Goal: Obtain resource: Download file/media

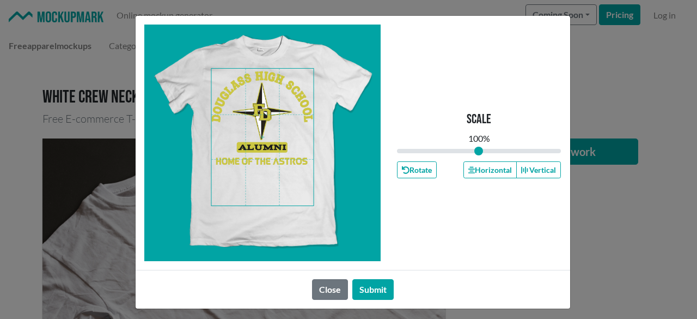
click at [260, 156] on span at bounding box center [262, 137] width 102 height 137
click at [486, 165] on button "Horizontal" at bounding box center [490, 169] width 53 height 17
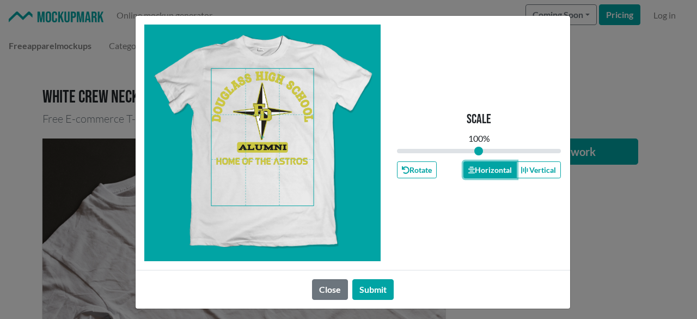
click at [486, 165] on button "Horizontal" at bounding box center [490, 169] width 53 height 17
click at [487, 165] on button "Horizontal" at bounding box center [490, 169] width 53 height 17
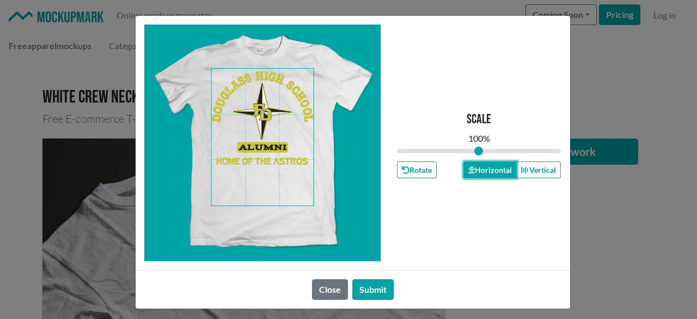
click at [487, 165] on button "Horizontal" at bounding box center [490, 169] width 53 height 17
click at [488, 166] on button "Horizontal" at bounding box center [490, 169] width 53 height 17
click at [486, 166] on button "Horizontal" at bounding box center [490, 169] width 53 height 17
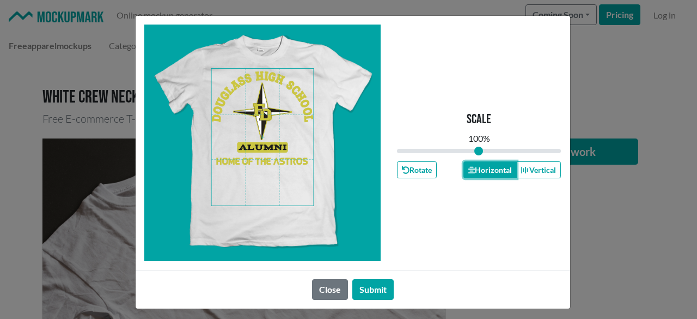
click at [486, 166] on button "Horizontal" at bounding box center [490, 169] width 53 height 17
click at [487, 167] on button "Horizontal" at bounding box center [490, 169] width 53 height 17
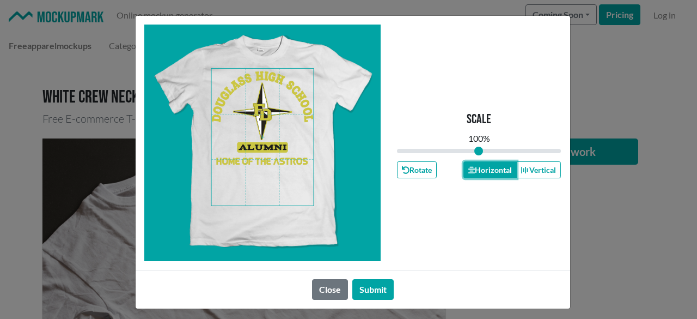
click at [487, 168] on button "Horizontal" at bounding box center [490, 169] width 53 height 17
drag, startPoint x: 486, startPoint y: 168, endPoint x: 434, endPoint y: 193, distance: 58.5
click at [487, 168] on button "Horizontal" at bounding box center [490, 169] width 53 height 17
click at [376, 287] on button "Submit" at bounding box center [372, 289] width 41 height 21
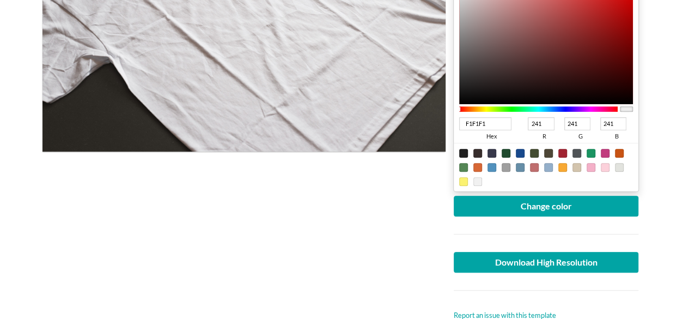
scroll to position [272, 0]
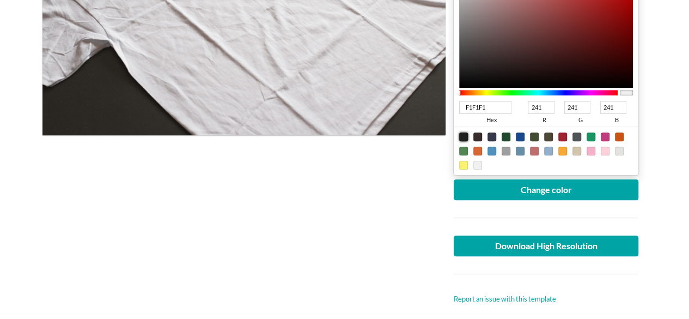
click at [460, 136] on div at bounding box center [463, 136] width 9 height 9
type input "1F1F1F"
type input "31"
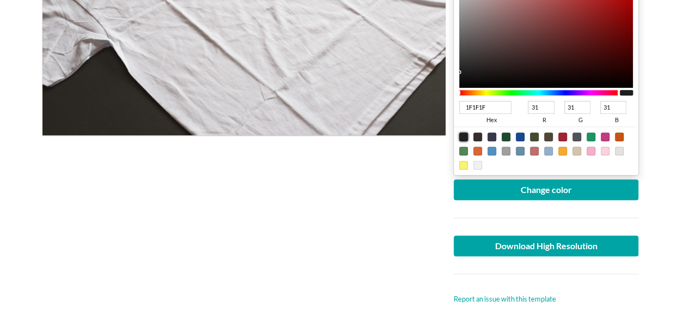
type input "262525"
type input "38"
type input "37"
type input "292929"
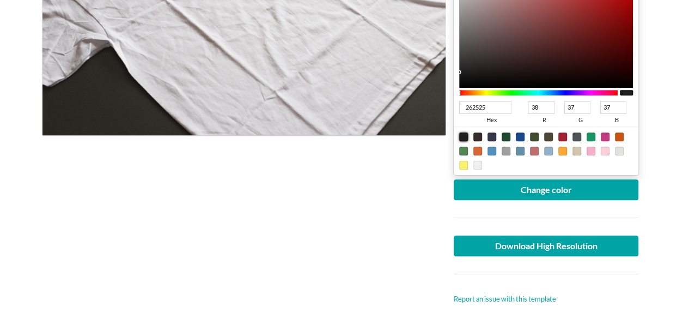
type input "41"
type input "282828"
type input "40"
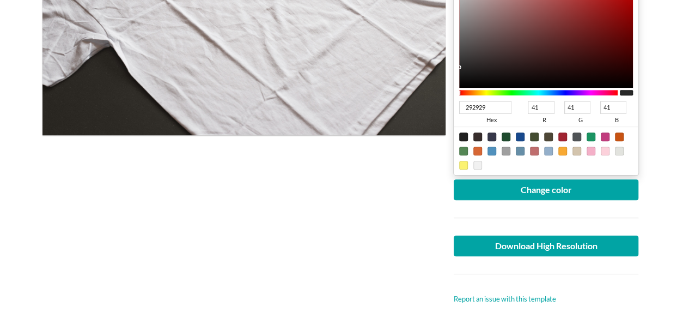
type input "40"
type input "252525"
type input "37"
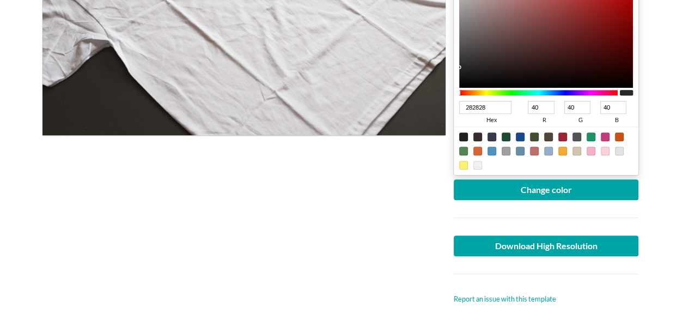
type input "37"
type input "232323"
type input "35"
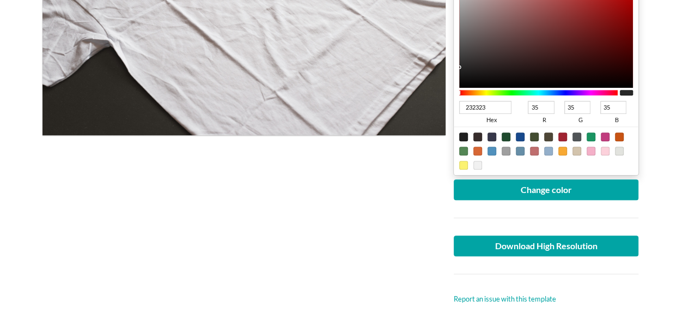
type input "212121"
type input "33"
type input "1D1D1D"
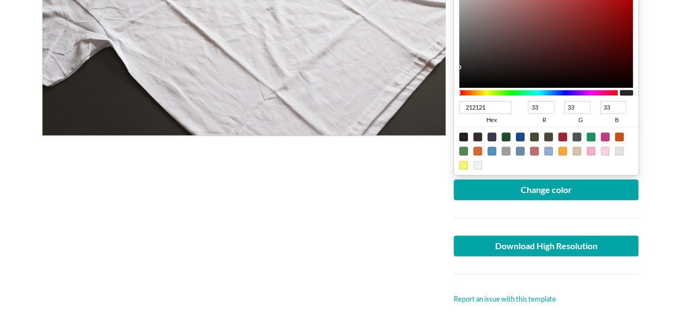
type input "29"
type input "1C1C1C"
type input "28"
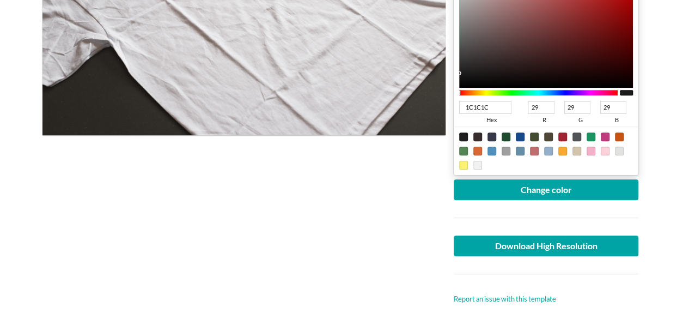
type input "28"
type input "1A1A1A"
type input "26"
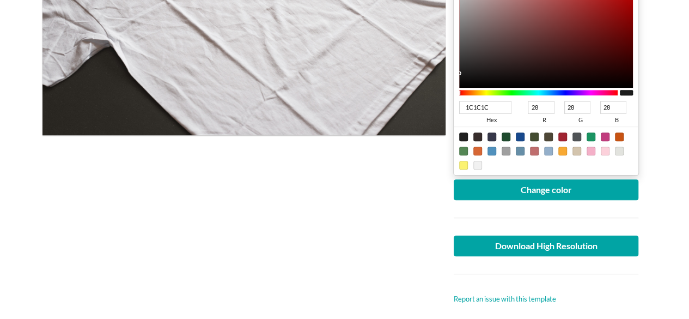
type input "26"
type input "181818"
type input "24"
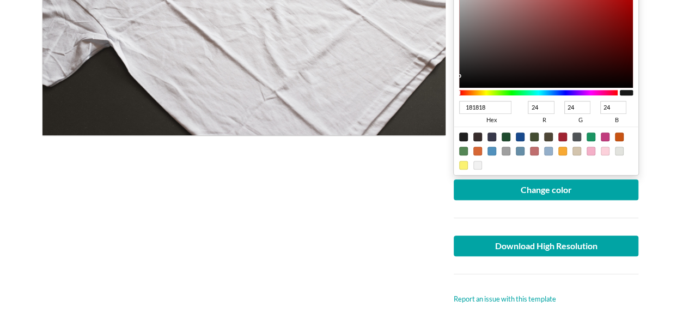
type input "171717"
type input "23"
type input "161616"
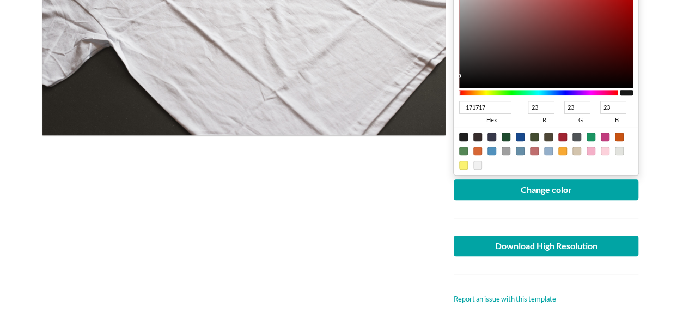
type input "22"
type input "151515"
type input "21"
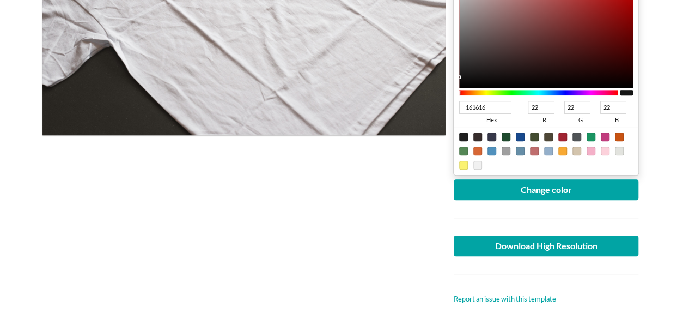
type input "21"
type input "141414"
type input "20"
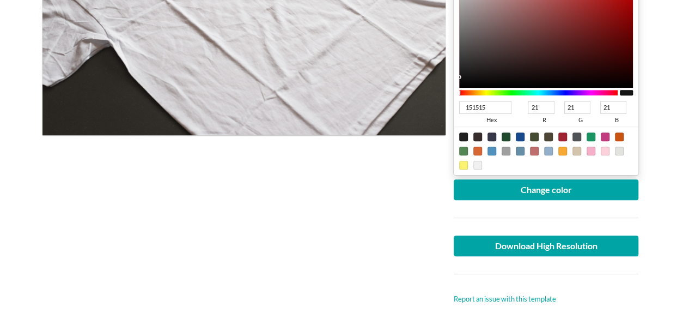
type input "20"
type input "131313"
type input "19"
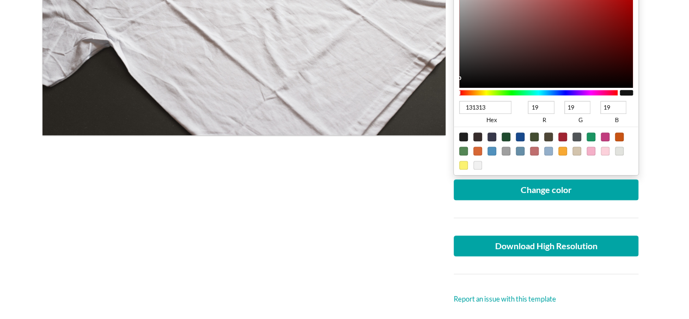
type input "121212"
type input "18"
type input "111111"
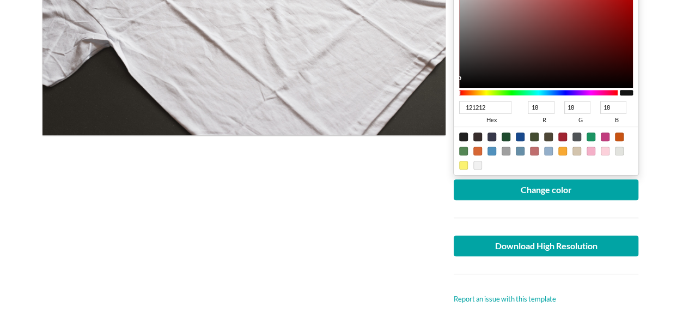
type input "17"
type input "101010"
type input "16"
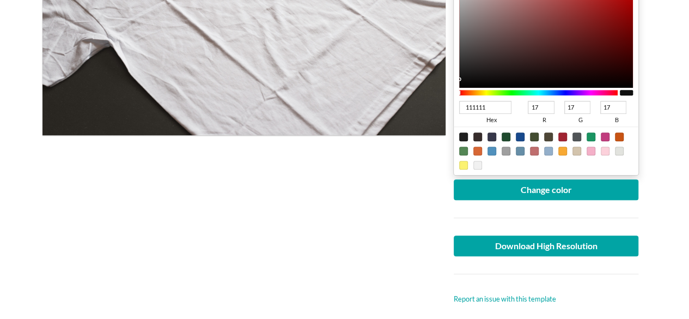
type input "16"
type input "0F0F0F"
type input "15"
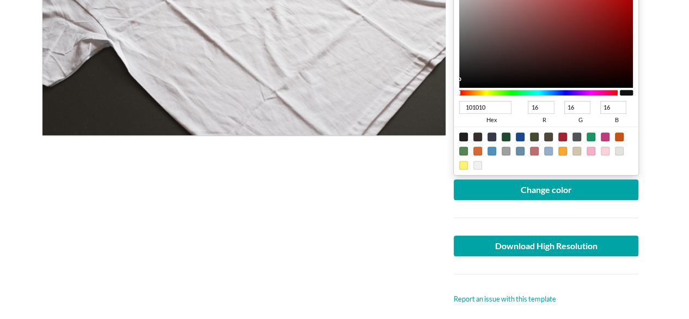
type input "15"
type input "0D0D0D"
type input "13"
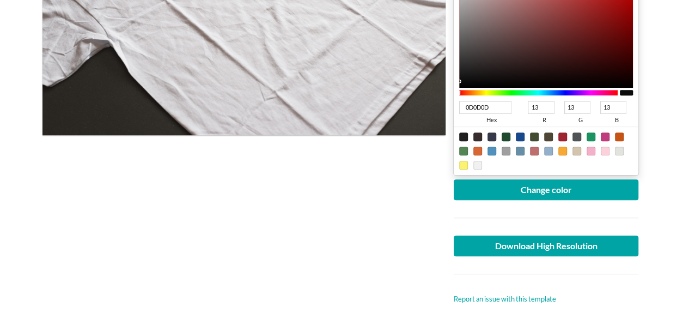
type input "0C0C0C"
type input "12"
type input "0B0B0B"
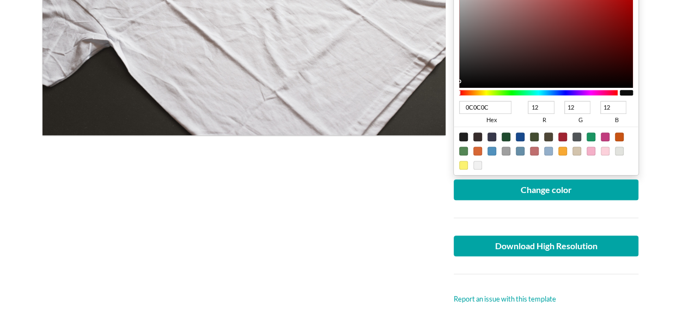
type input "11"
type input "0D0D0D"
type input "13"
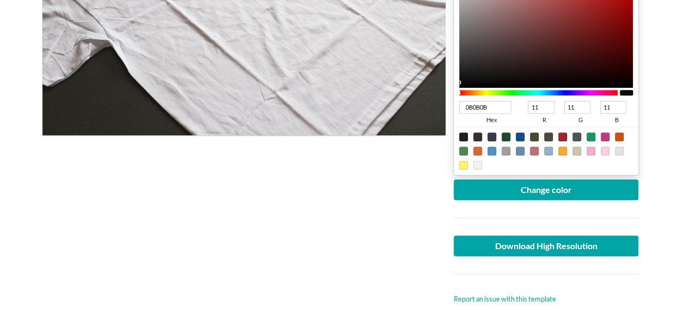
type input "13"
type input "0F0F0F"
type input "15"
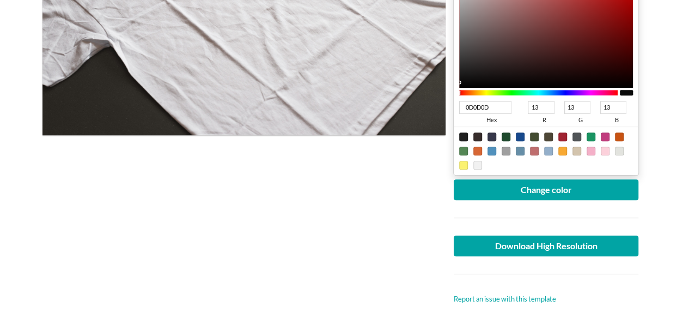
type input "15"
type input "0D0D0D"
type input "13"
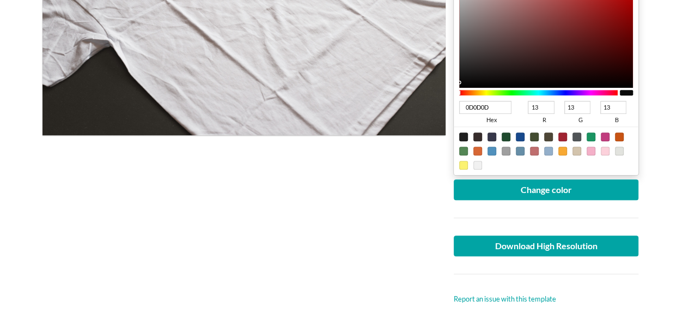
type input "0B0B0B"
type input "11"
type input "0C0C0C"
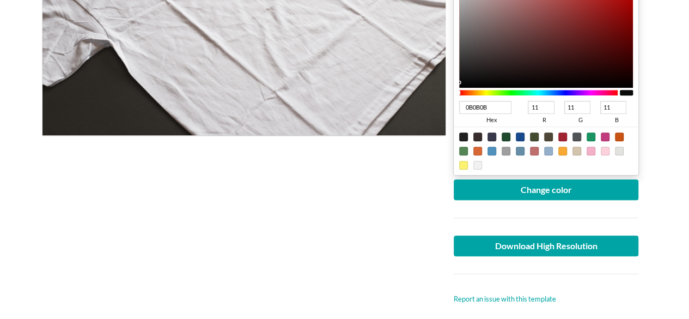
type input "12"
type input "0D0D0D"
type input "13"
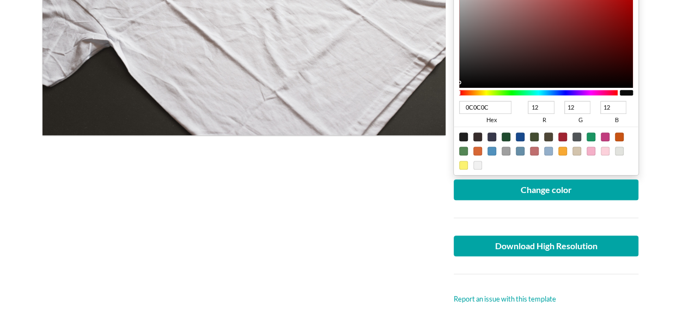
type input "13"
drag, startPoint x: 455, startPoint y: 66, endPoint x: 446, endPoint y: 80, distance: 16.9
click at [446, 80] on div "Upload another artwork Edit artwork Change color 0D0D0D hex 13 r 13 g 13 b 100 …" at bounding box center [547, 85] width 202 height 439
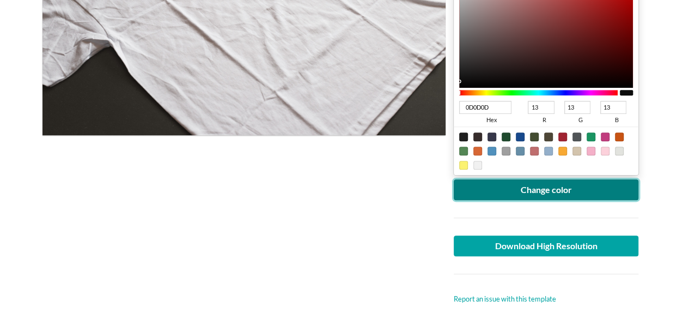
click at [536, 187] on button "Change color" at bounding box center [546, 189] width 185 height 21
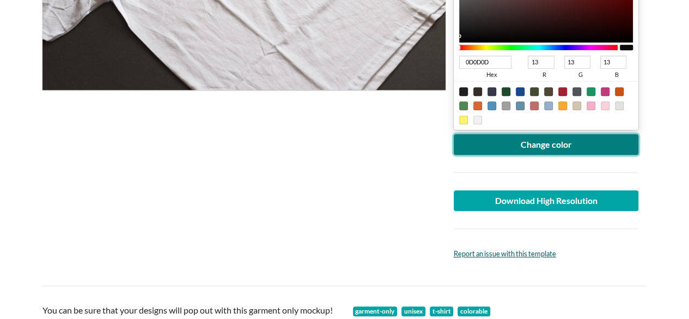
scroll to position [381, 0]
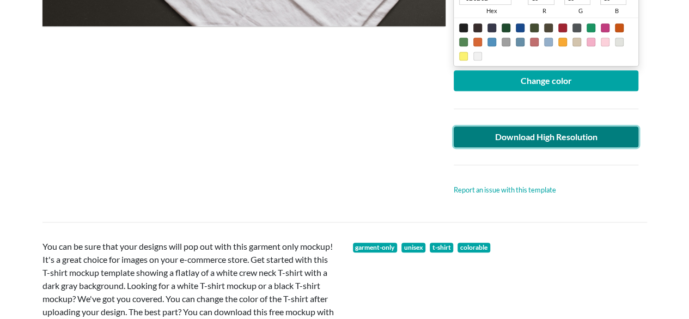
click at [551, 133] on link "Download High Resolution" at bounding box center [546, 136] width 185 height 21
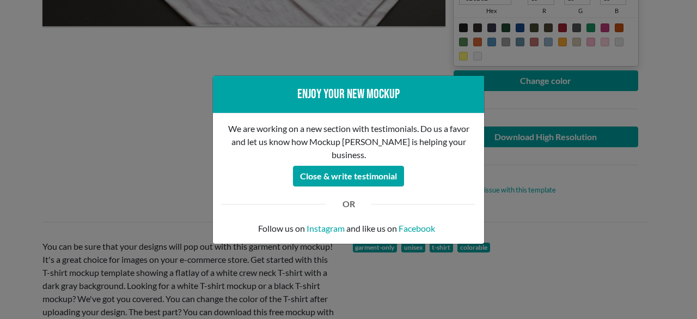
click at [50, 169] on div "Enjoy your new mockup We are working on a new section with testimonials. Do us …" at bounding box center [348, 159] width 697 height 319
